Goal: Information Seeking & Learning: Understand process/instructions

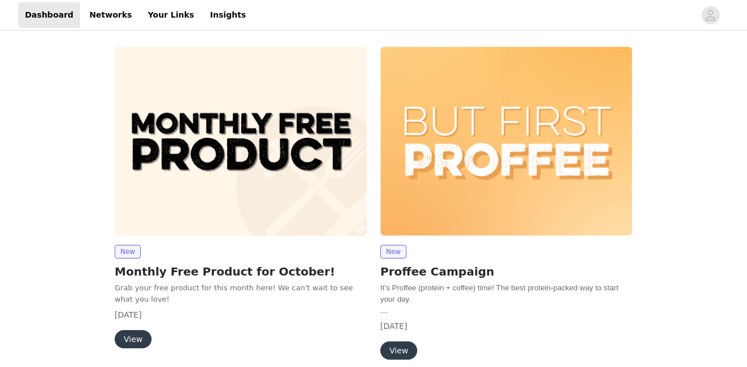
click at [142, 333] on button "View" at bounding box center [133, 339] width 37 height 18
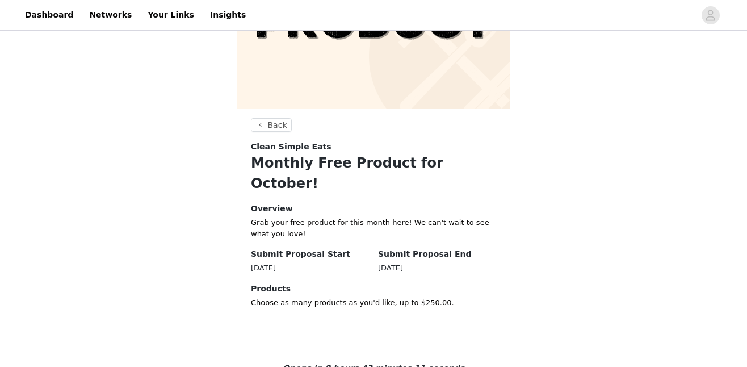
scroll to position [127, 0]
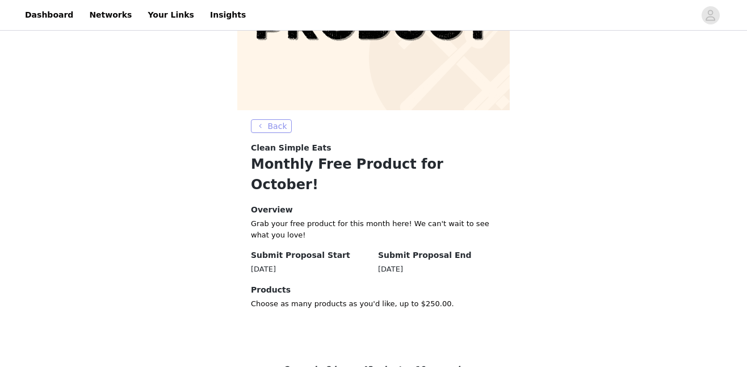
click at [278, 125] on button "Back" at bounding box center [271, 126] width 41 height 14
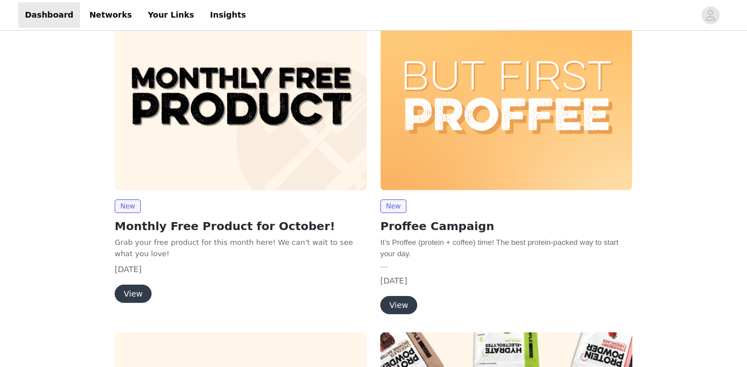
scroll to position [45, 0]
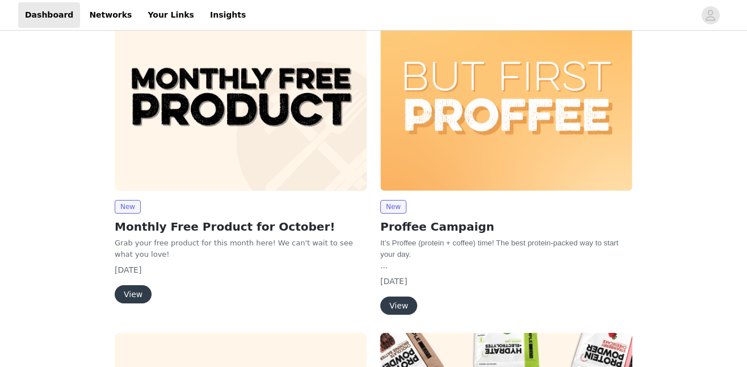
click at [129, 295] on button "View" at bounding box center [133, 294] width 37 height 18
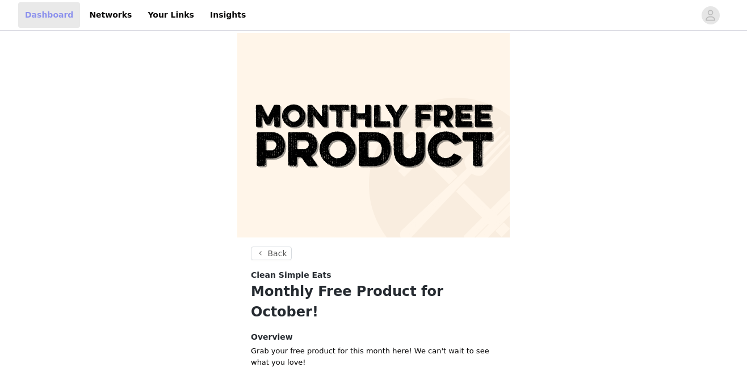
click at [53, 15] on link "Dashboard" at bounding box center [49, 15] width 62 height 26
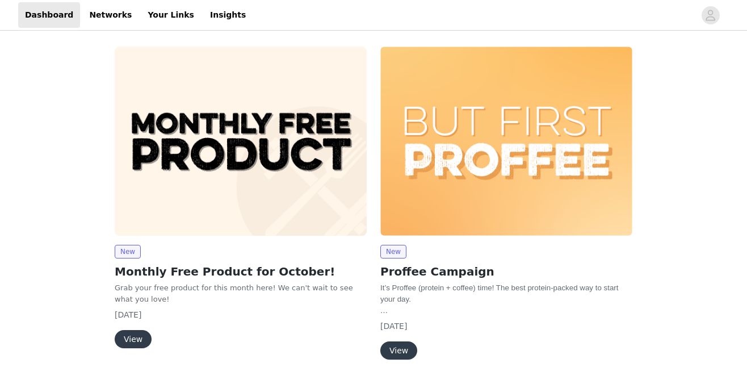
click at [253, 129] on img at bounding box center [241, 141] width 252 height 189
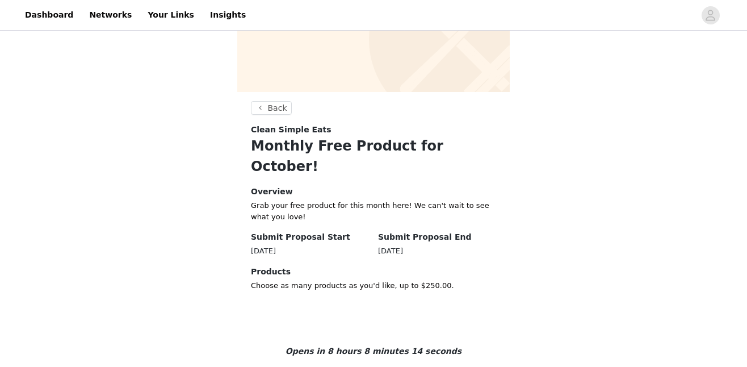
scroll to position [149, 0]
